Goal: Download file/media: Obtain a digital file from the website

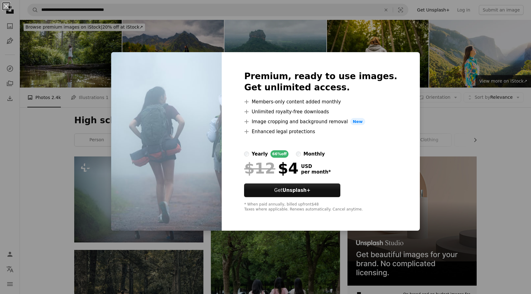
scroll to position [117, 0]
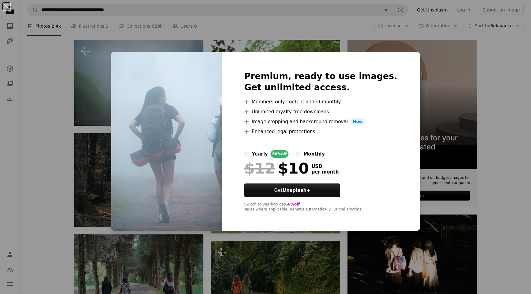
click at [57, 131] on div "An X shape Premium, ready to use images. Get unlimited access. A plus sign Memb…" at bounding box center [265, 147] width 531 height 294
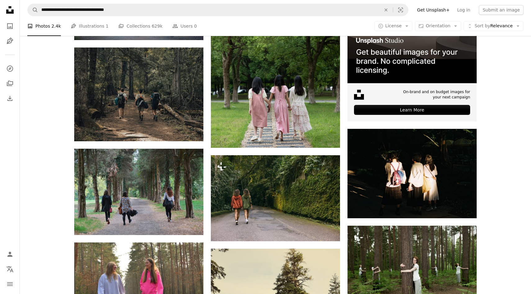
scroll to position [204, 0]
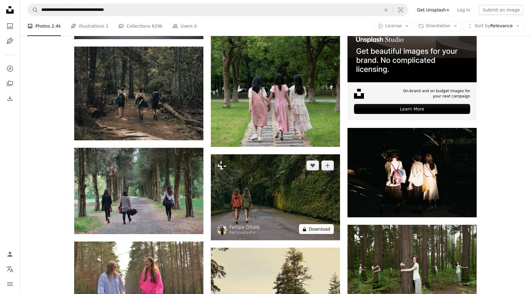
click at [324, 227] on button "A lock Download" at bounding box center [316, 229] width 35 height 10
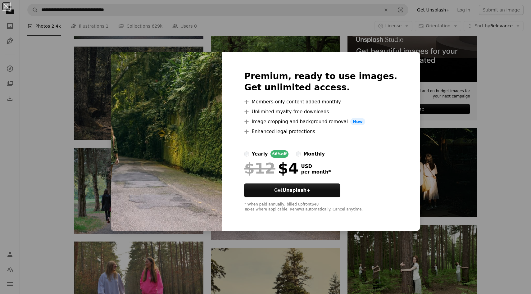
click at [96, 163] on div "An X shape Premium, ready to use images. Get unlimited access. A plus sign Memb…" at bounding box center [265, 147] width 531 height 294
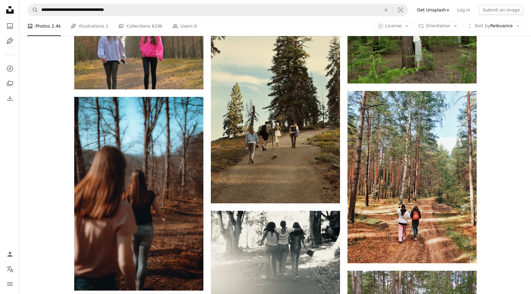
scroll to position [461, 0]
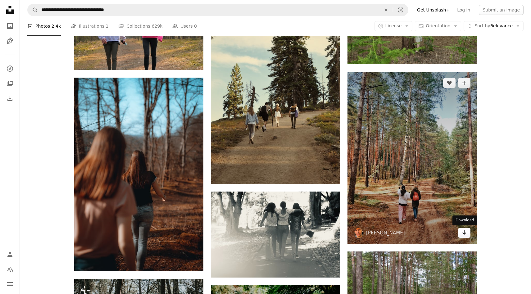
click at [463, 231] on icon "Arrow pointing down" at bounding box center [464, 232] width 5 height 7
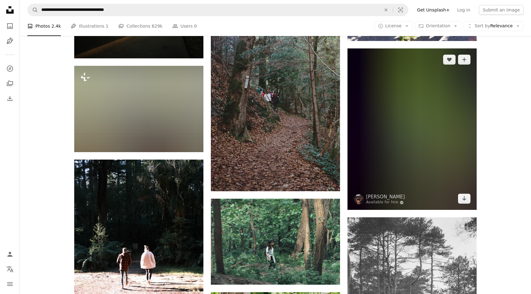
scroll to position [1833, 0]
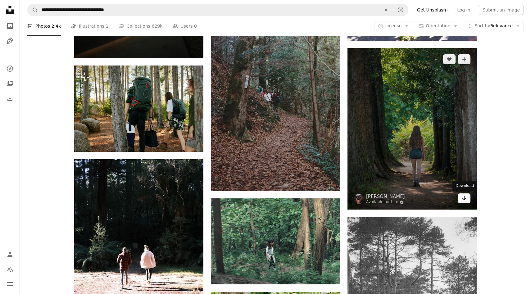
click at [465, 201] on icon "Arrow pointing down" at bounding box center [464, 198] width 5 height 7
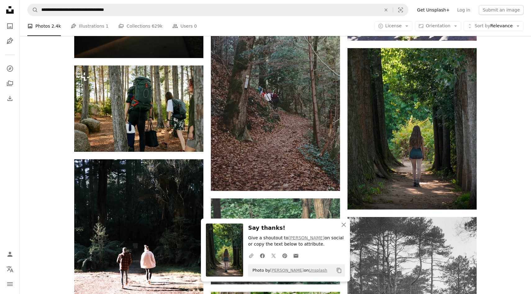
click at [339, 272] on icon "Copy content" at bounding box center [339, 271] width 6 height 6
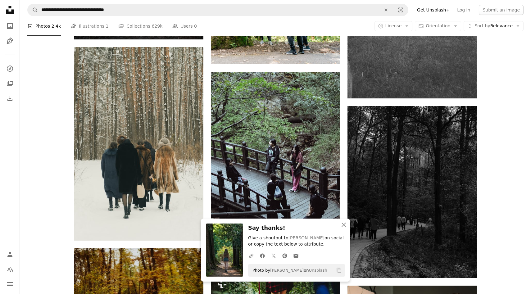
scroll to position [2139, 0]
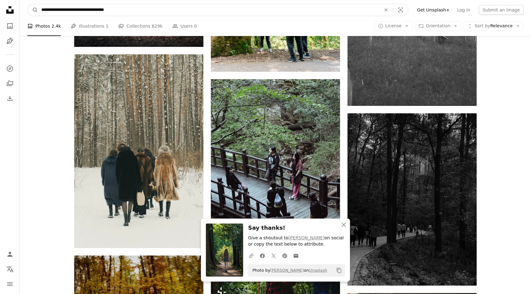
click at [139, 9] on input "**********" at bounding box center [208, 10] width 341 height 12
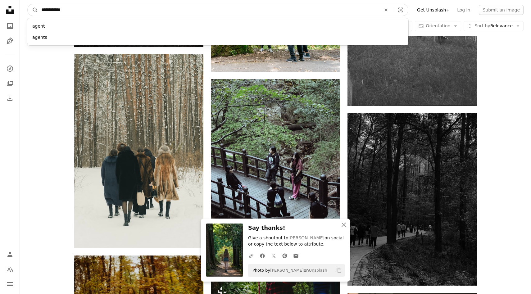
type input "**********"
click at [28, 4] on button "A magnifying glass" at bounding box center [33, 10] width 11 height 12
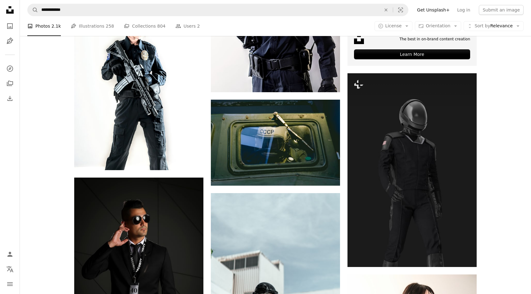
scroll to position [261, 0]
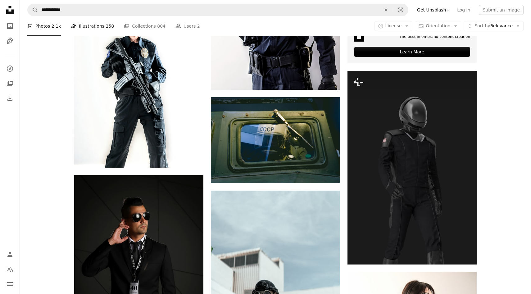
click at [96, 29] on link "Pen Tool Illustrations 258" at bounding box center [92, 26] width 43 height 20
